Goal: Transaction & Acquisition: Purchase product/service

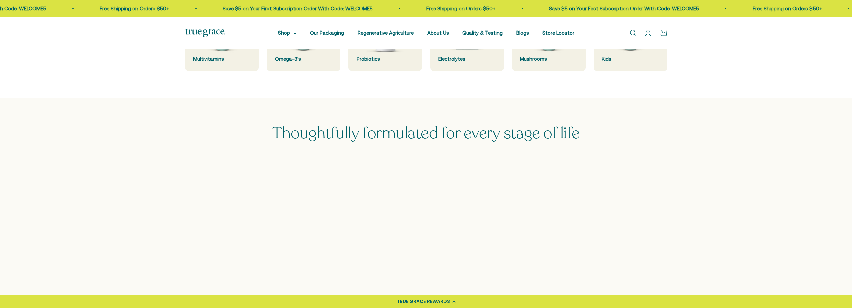
scroll to position [368, 0]
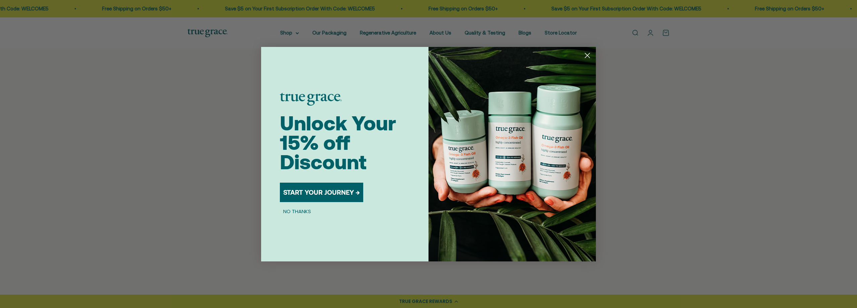
click at [587, 54] on circle "Close dialog" at bounding box center [587, 55] width 11 height 11
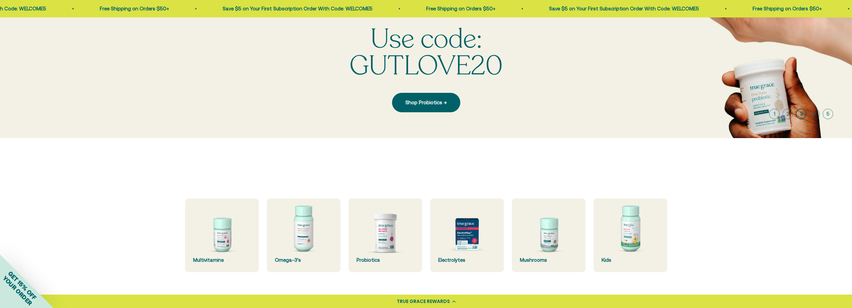
scroll to position [0, 0]
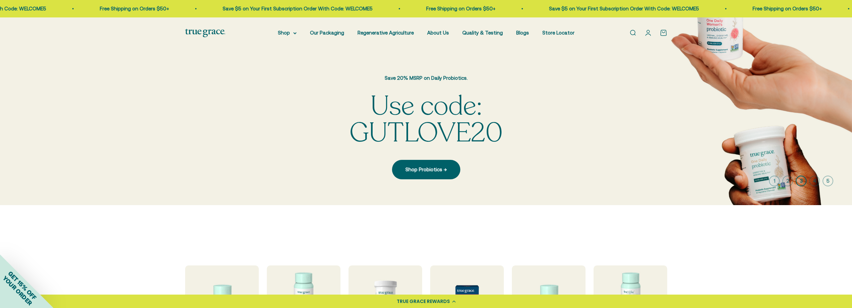
click at [602, 117] on img at bounding box center [426, 110] width 852 height 187
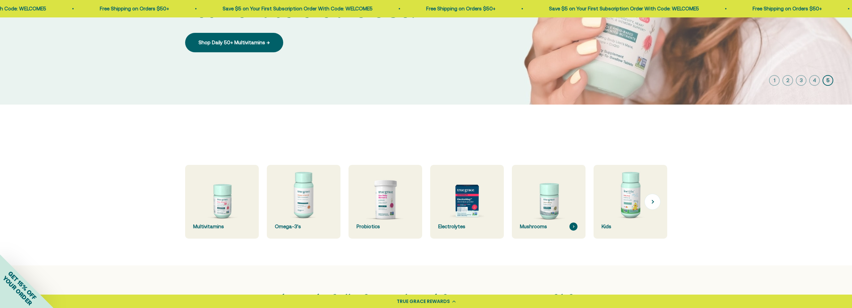
scroll to position [134, 0]
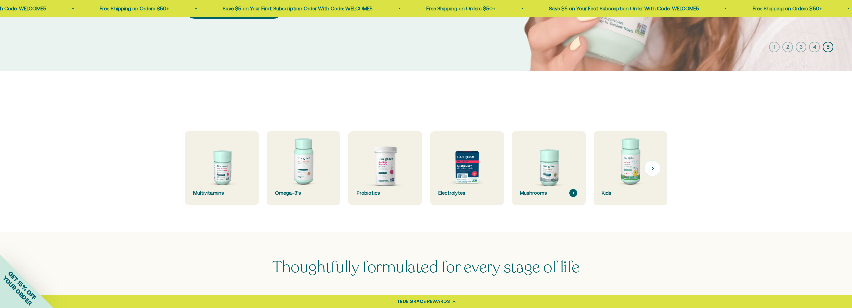
click at [551, 169] on img at bounding box center [548, 168] width 78 height 78
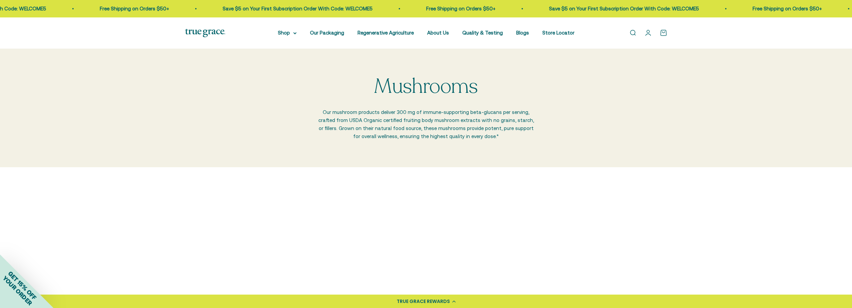
click at [372, 243] on img at bounding box center [365, 251] width 114 height 114
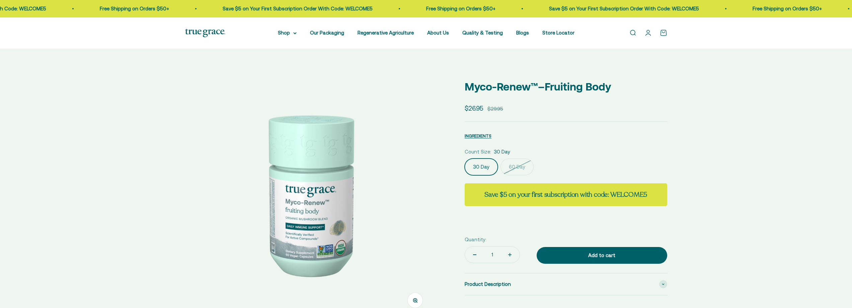
click at [304, 208] on img at bounding box center [308, 193] width 247 height 247
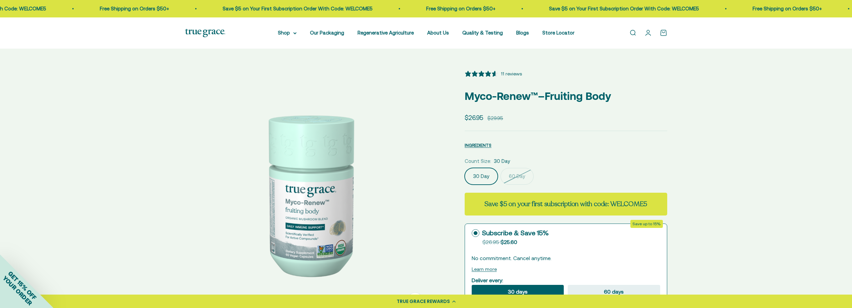
select select "3"
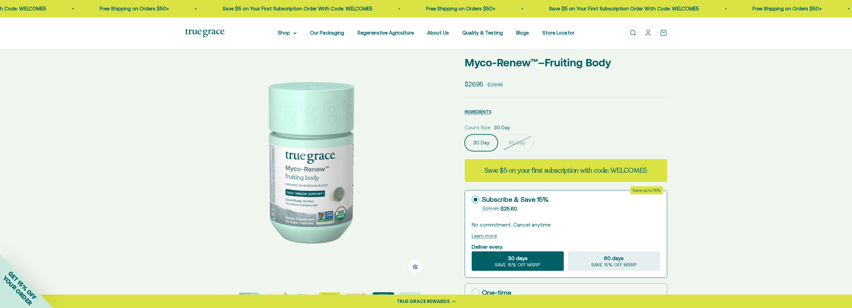
scroll to position [100, 0]
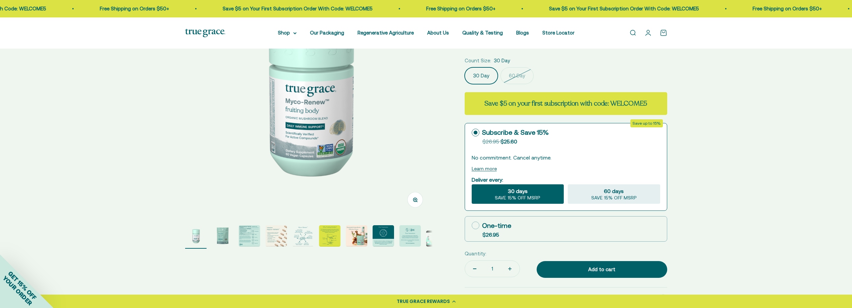
click at [247, 235] on img "Go to item 3" at bounding box center [249, 235] width 21 height 21
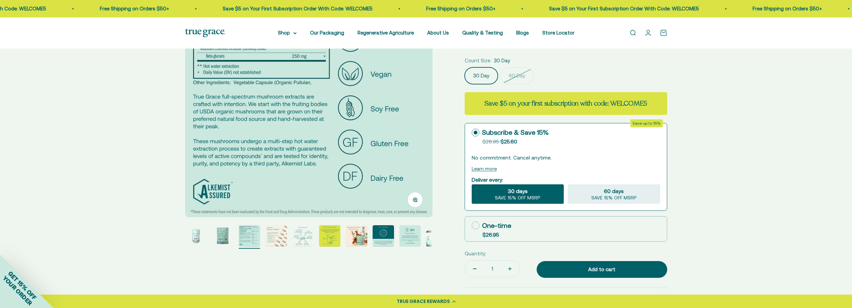
click at [279, 240] on img "Go to item 4" at bounding box center [275, 235] width 21 height 21
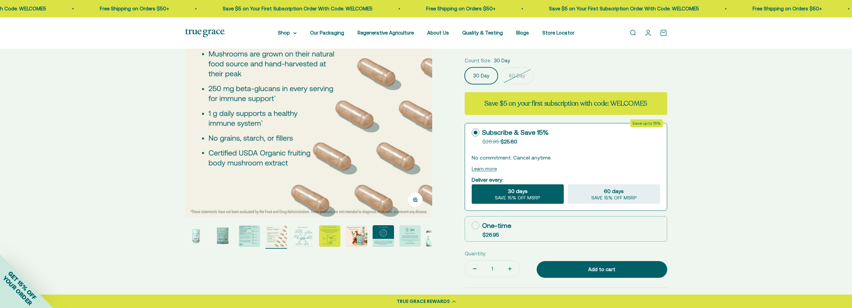
click at [304, 236] on img "Go to item 5" at bounding box center [302, 235] width 21 height 21
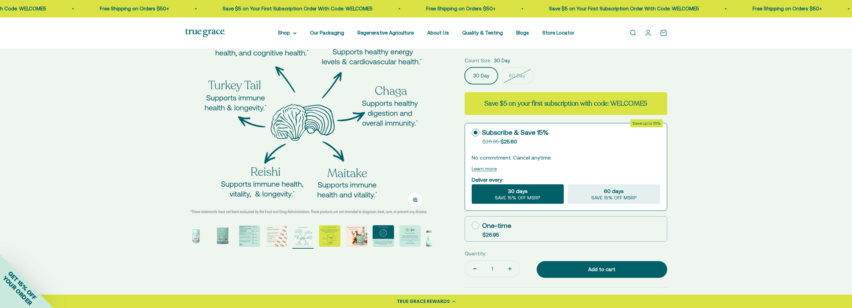
click at [286, 237] on img "Go to item 4" at bounding box center [275, 235] width 21 height 21
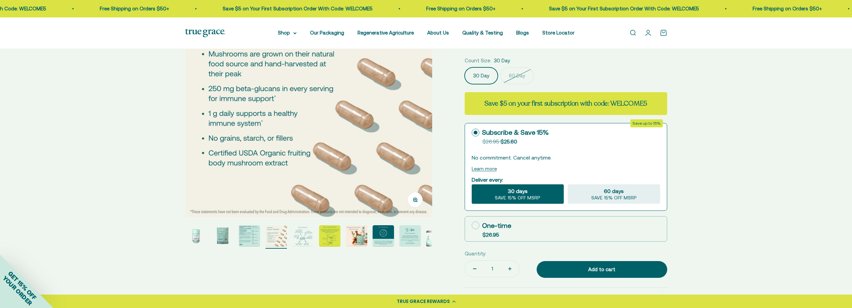
click at [204, 31] on img at bounding box center [205, 33] width 40 height 8
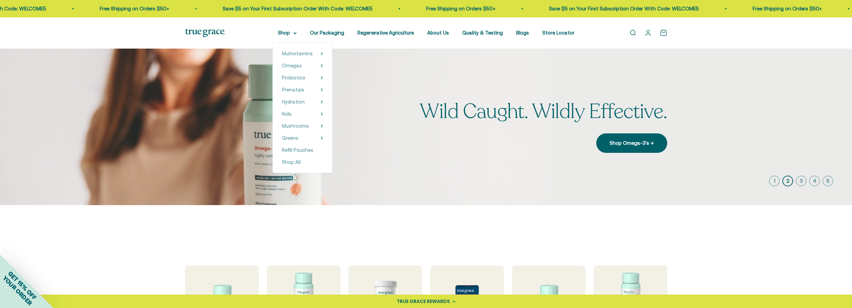
scroll to position [134, 0]
